Goal: Find specific page/section: Find specific page/section

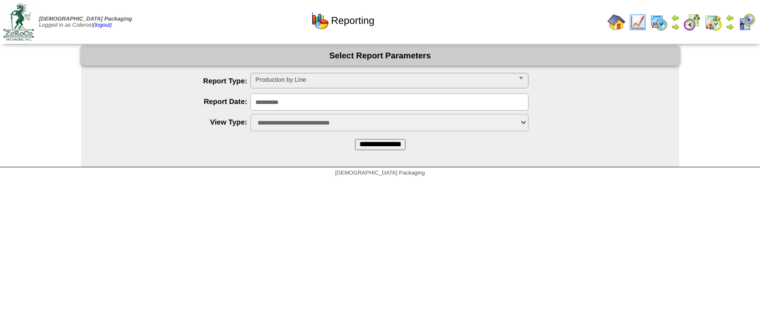
click at [370, 149] on input "**********" at bounding box center [380, 144] width 51 height 11
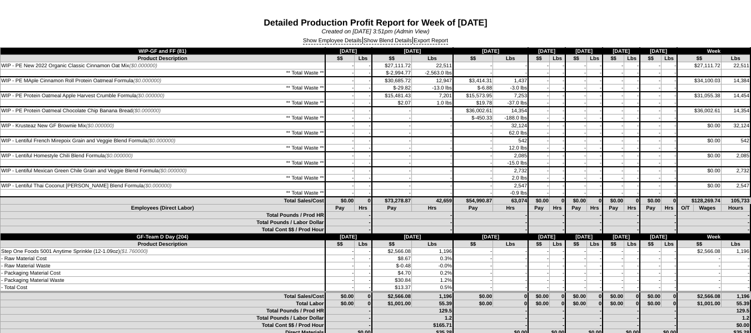
click at [341, 37] on div "Show Employee Details | Show Blend Details | Export Report" at bounding box center [375, 41] width 751 height 12
click at [336, 41] on link "Show Employee Details" at bounding box center [332, 41] width 59 height 7
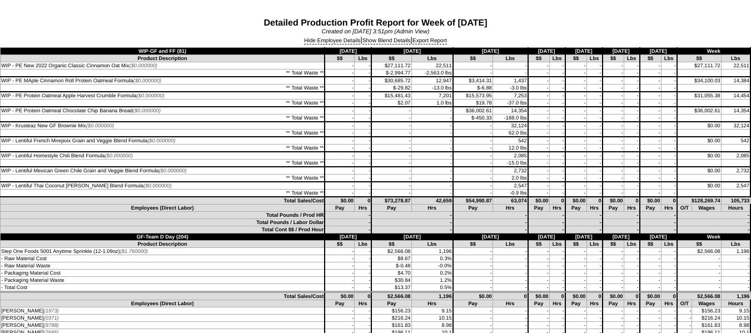
click at [414, 155] on td "-" at bounding box center [432, 156] width 42 height 8
